Goal: Task Accomplishment & Management: Complete application form

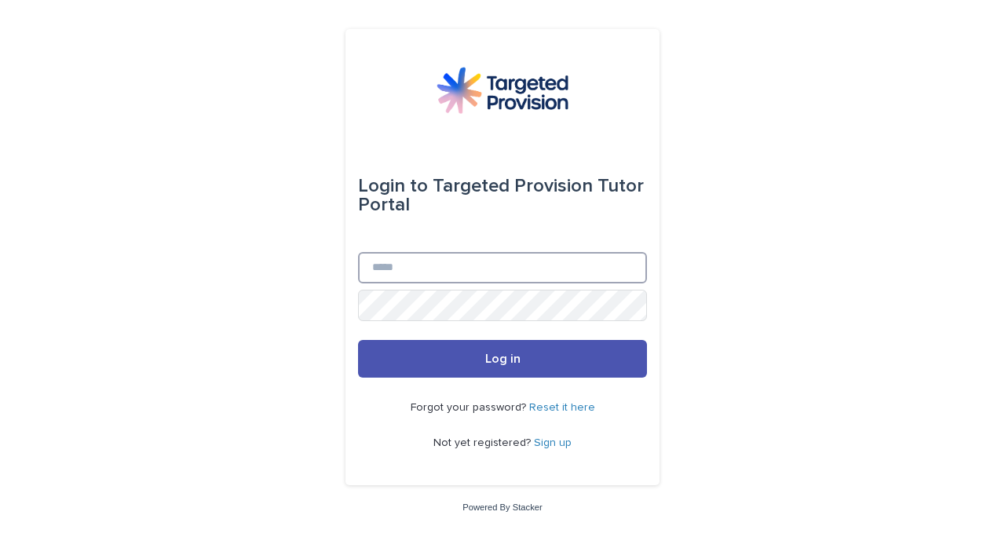
click at [475, 263] on input "Email" at bounding box center [502, 267] width 289 height 31
type input "**********"
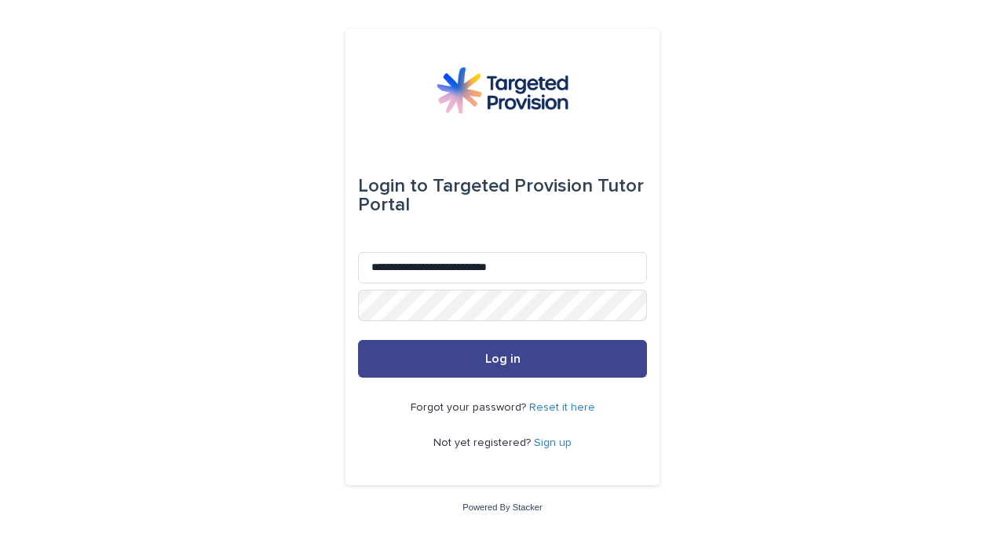
click at [455, 368] on button "Log in" at bounding box center [502, 359] width 289 height 38
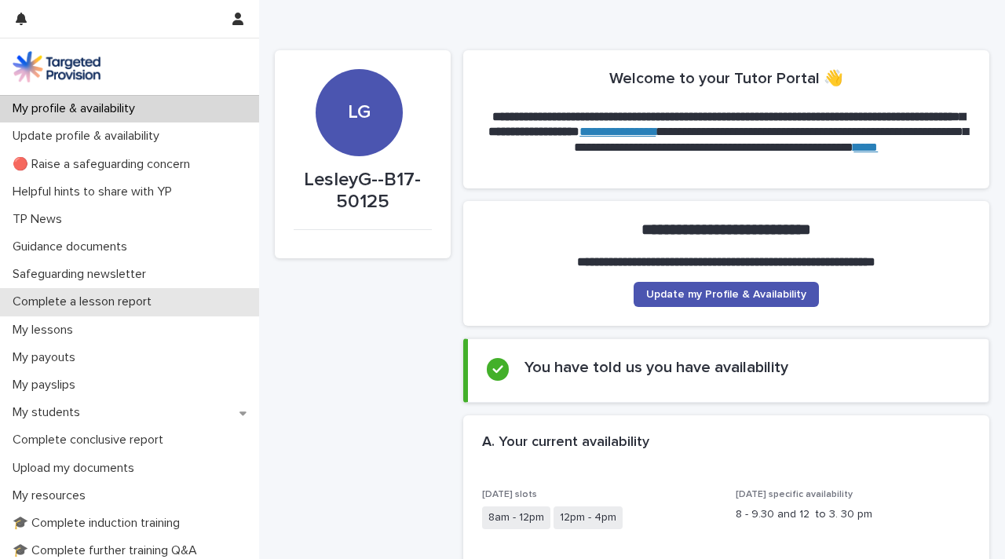
click at [97, 298] on p "Complete a lesson report" at bounding box center [85, 301] width 158 height 15
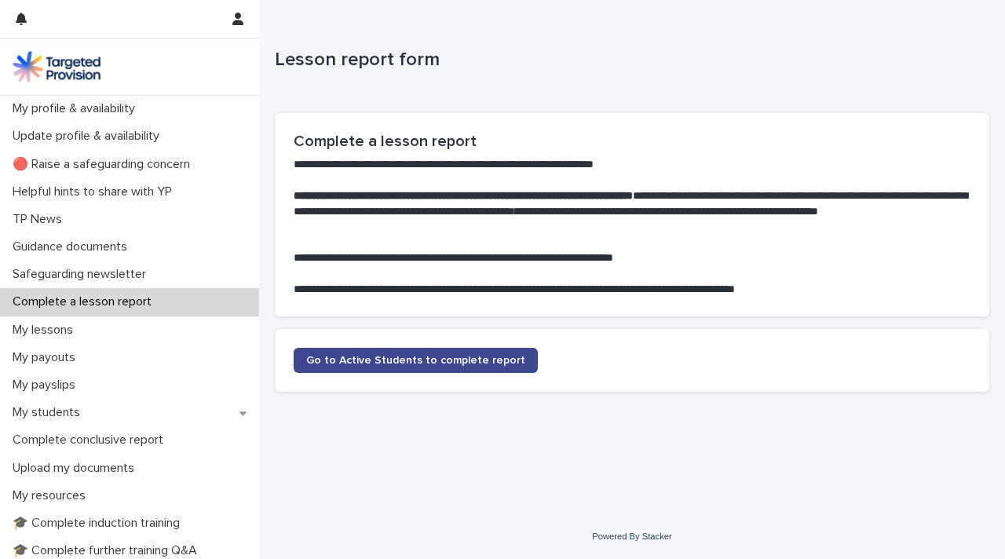
click at [375, 358] on span "Go to Active Students to complete report" at bounding box center [415, 360] width 219 height 11
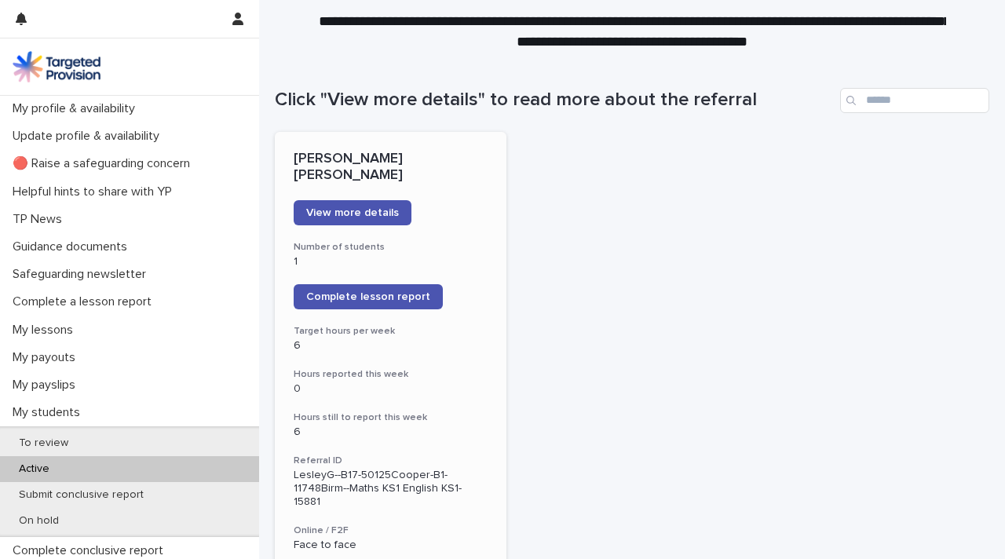
scroll to position [104, 0]
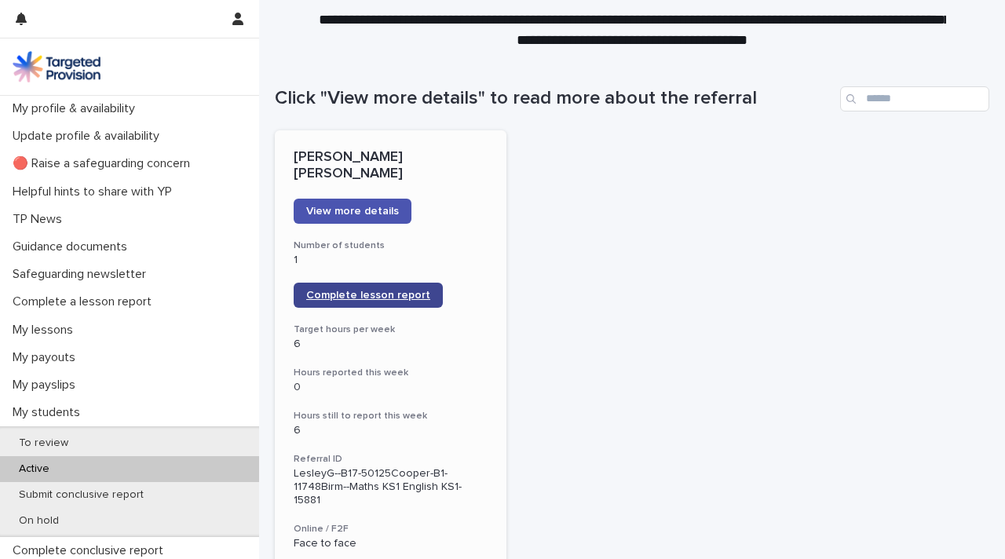
click at [376, 286] on link "Complete lesson report" at bounding box center [368, 295] width 149 height 25
